Goal: Task Accomplishment & Management: Use online tool/utility

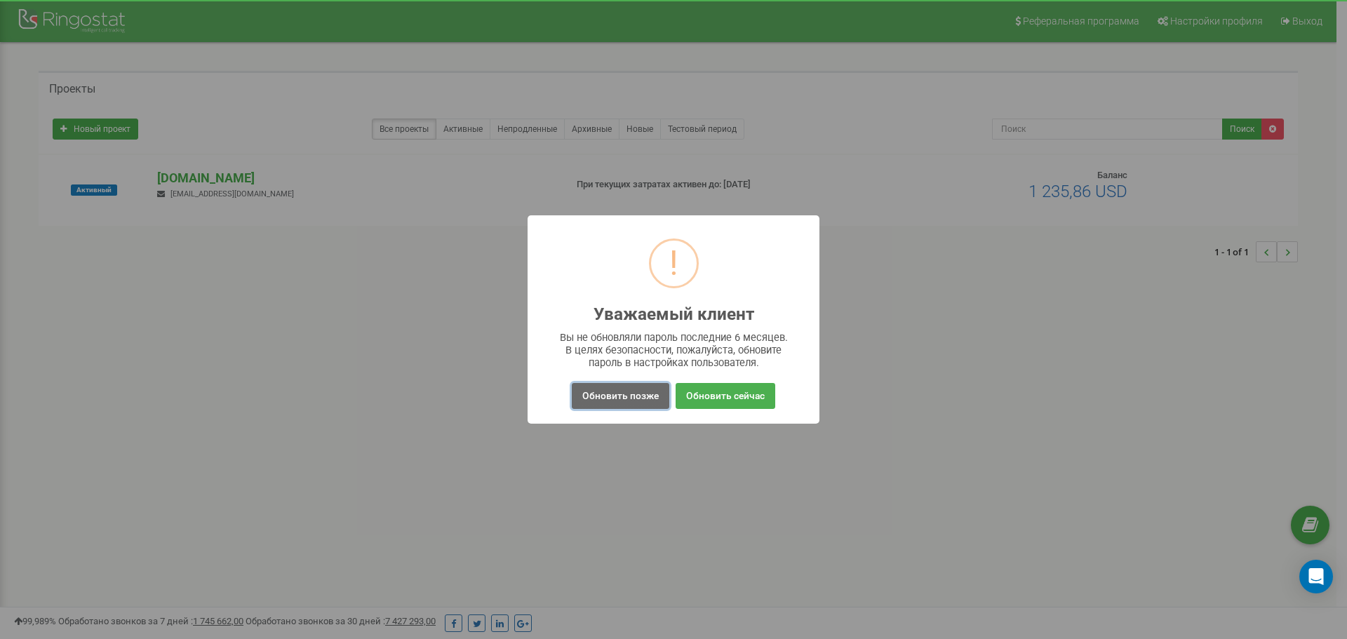
click at [645, 396] on button "Обновить позже" at bounding box center [621, 396] width 98 height 26
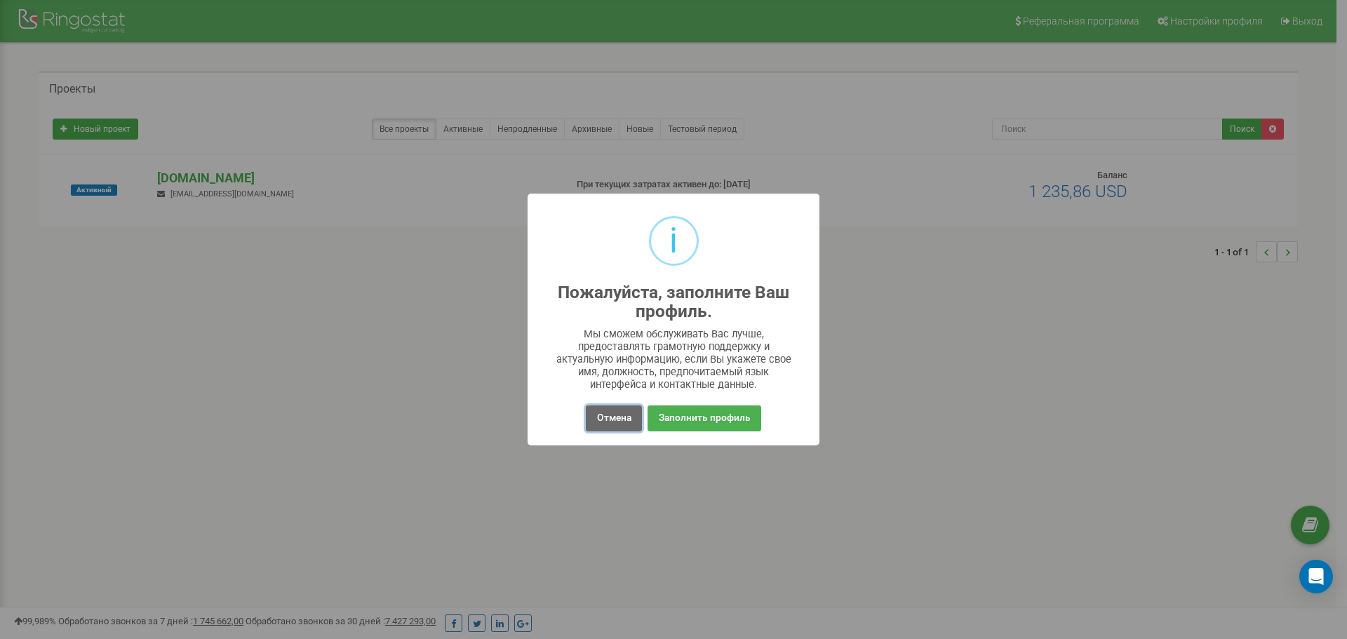
click at [597, 411] on button "Отмена" at bounding box center [613, 419] width 55 height 26
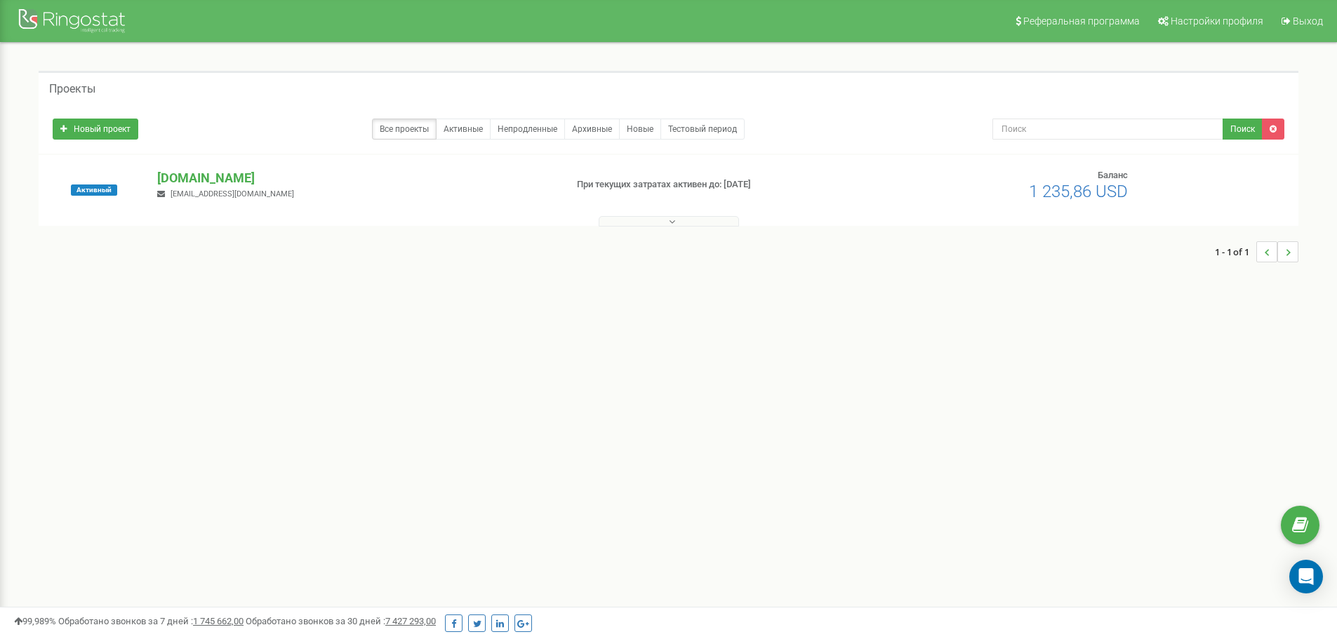
click at [180, 201] on div "Активный [DOMAIN_NAME] [EMAIL_ADDRESS][DOMAIN_NAME] При текущих затратах активе…" at bounding box center [668, 197] width 1252 height 56
click at [197, 178] on p "[DOMAIN_NAME]" at bounding box center [355, 178] width 396 height 18
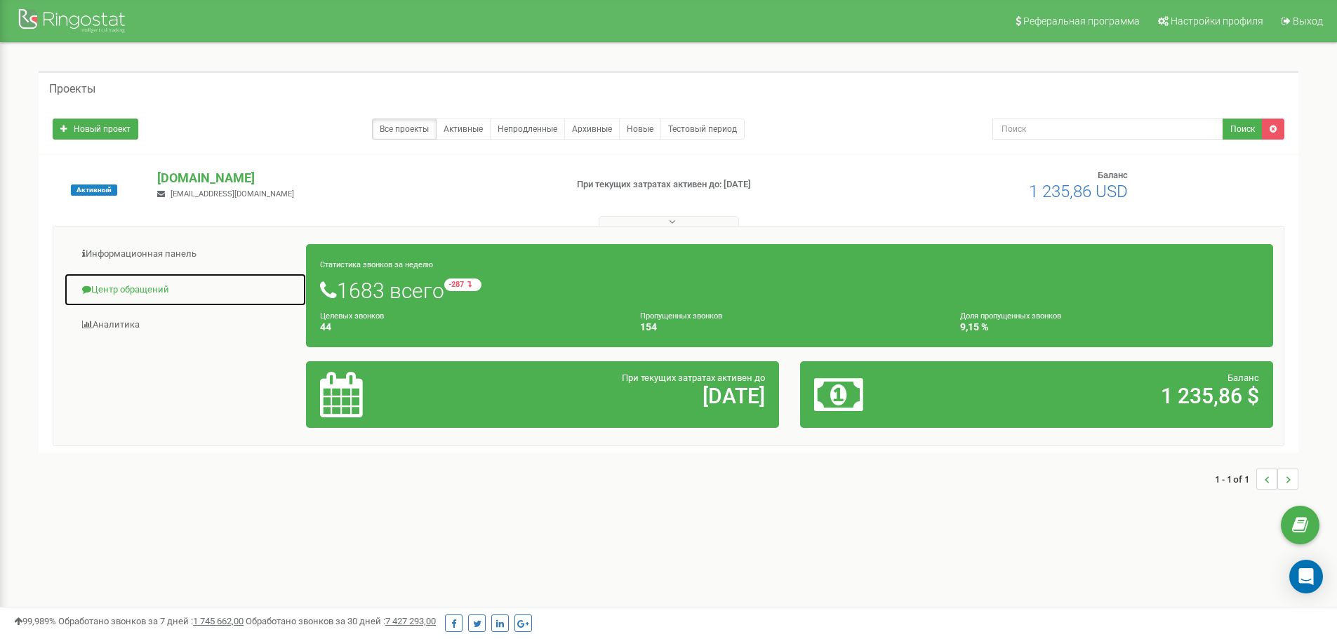
click at [171, 285] on link "Центр обращений" at bounding box center [185, 290] width 243 height 34
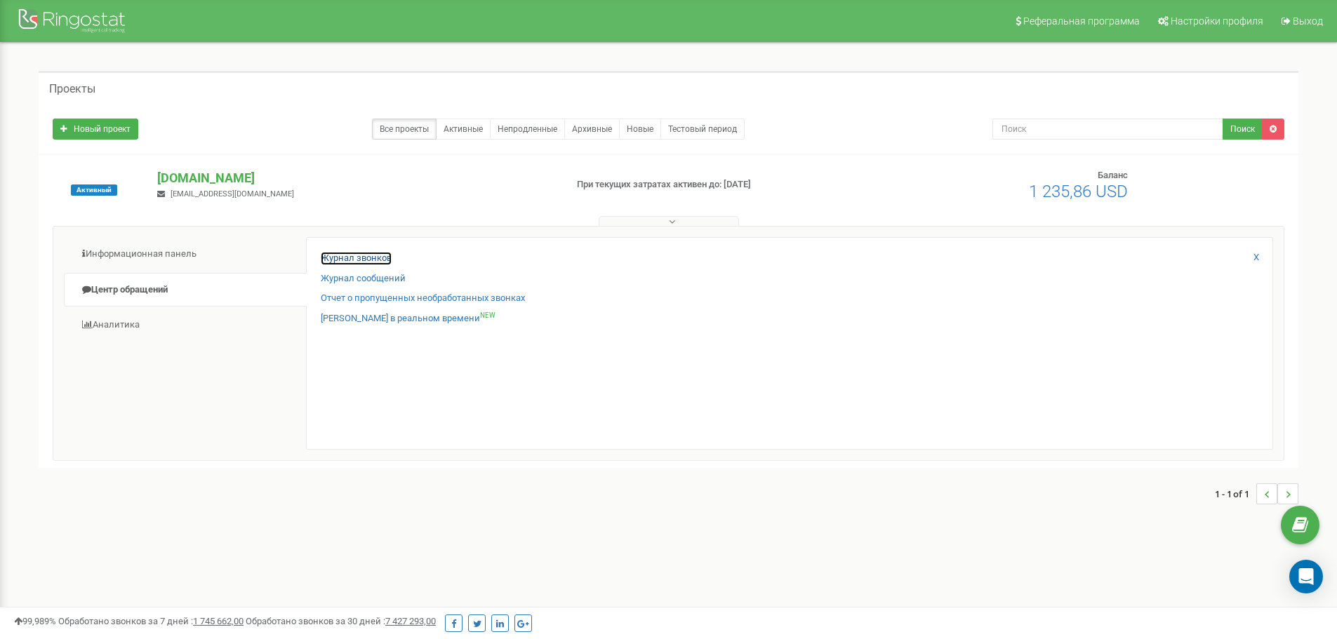
click at [345, 262] on link "Журнал звонков" at bounding box center [356, 258] width 71 height 13
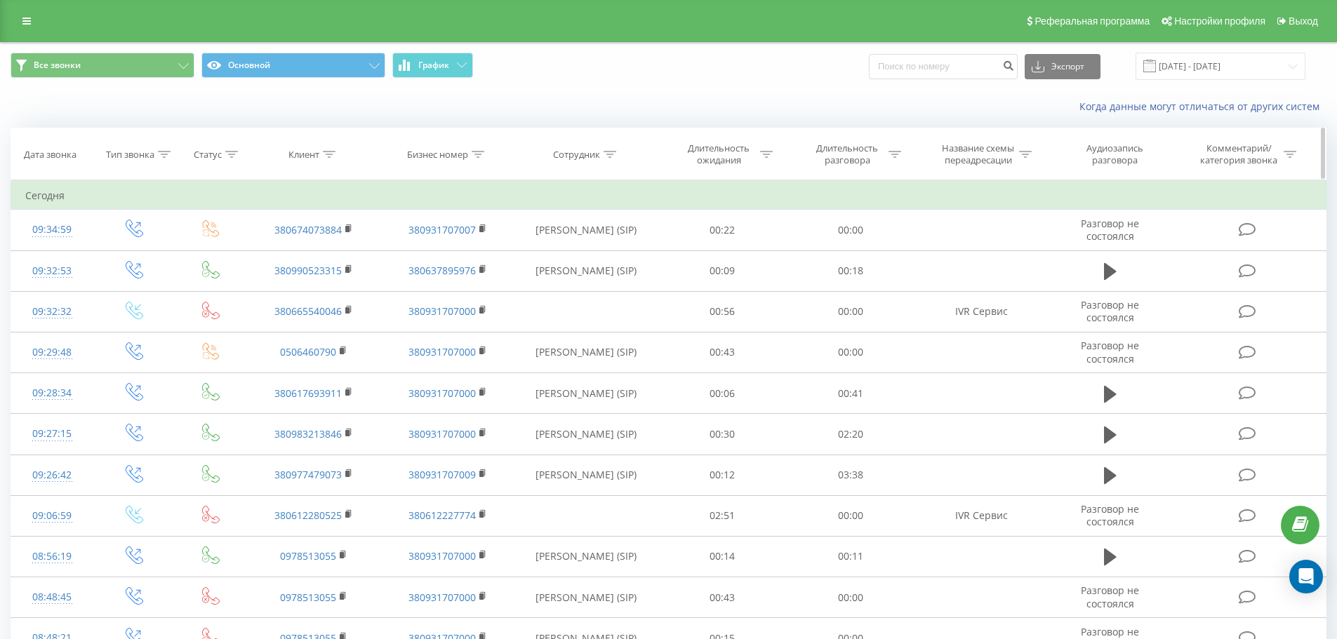
click at [320, 155] on div "Клиент" at bounding box center [311, 155] width 47 height 12
click at [314, 253] on input "text" at bounding box center [314, 255] width 123 height 25
paste input "380989798575"
type input "380989798575"
click button "OK" at bounding box center [344, 283] width 60 height 18
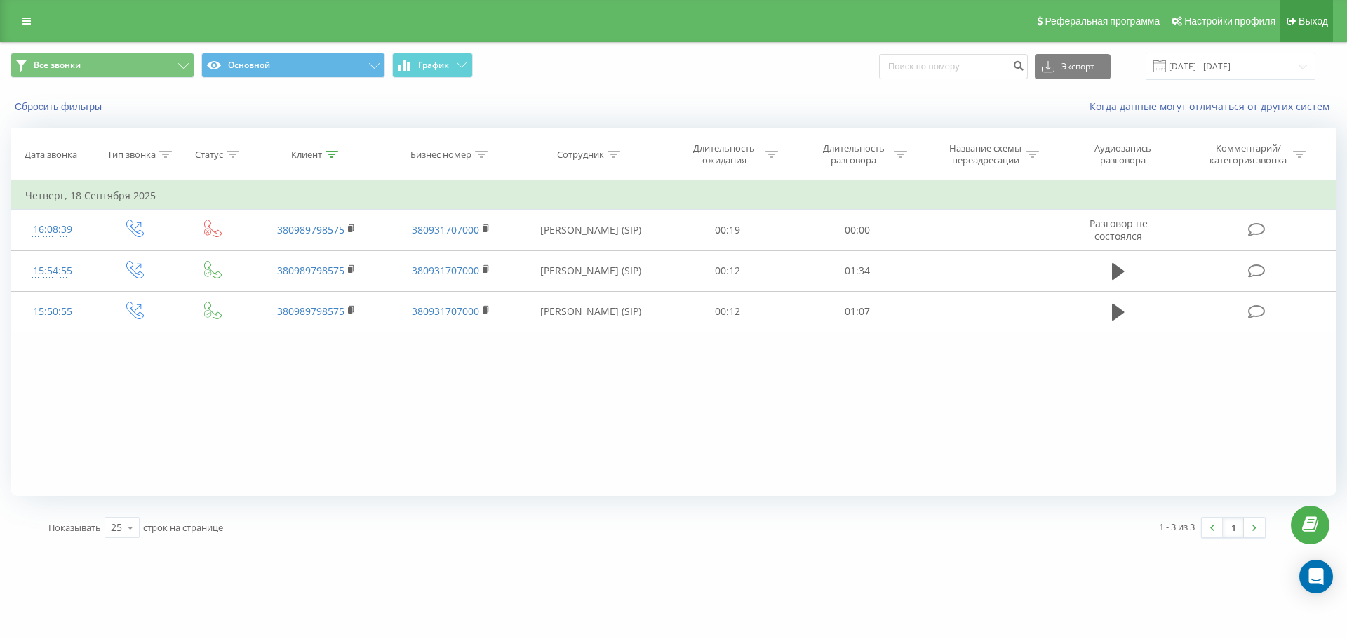
click at [1321, 11] on link "Выход" at bounding box center [1307, 21] width 53 height 42
